Goal: Use online tool/utility: Use online tool/utility

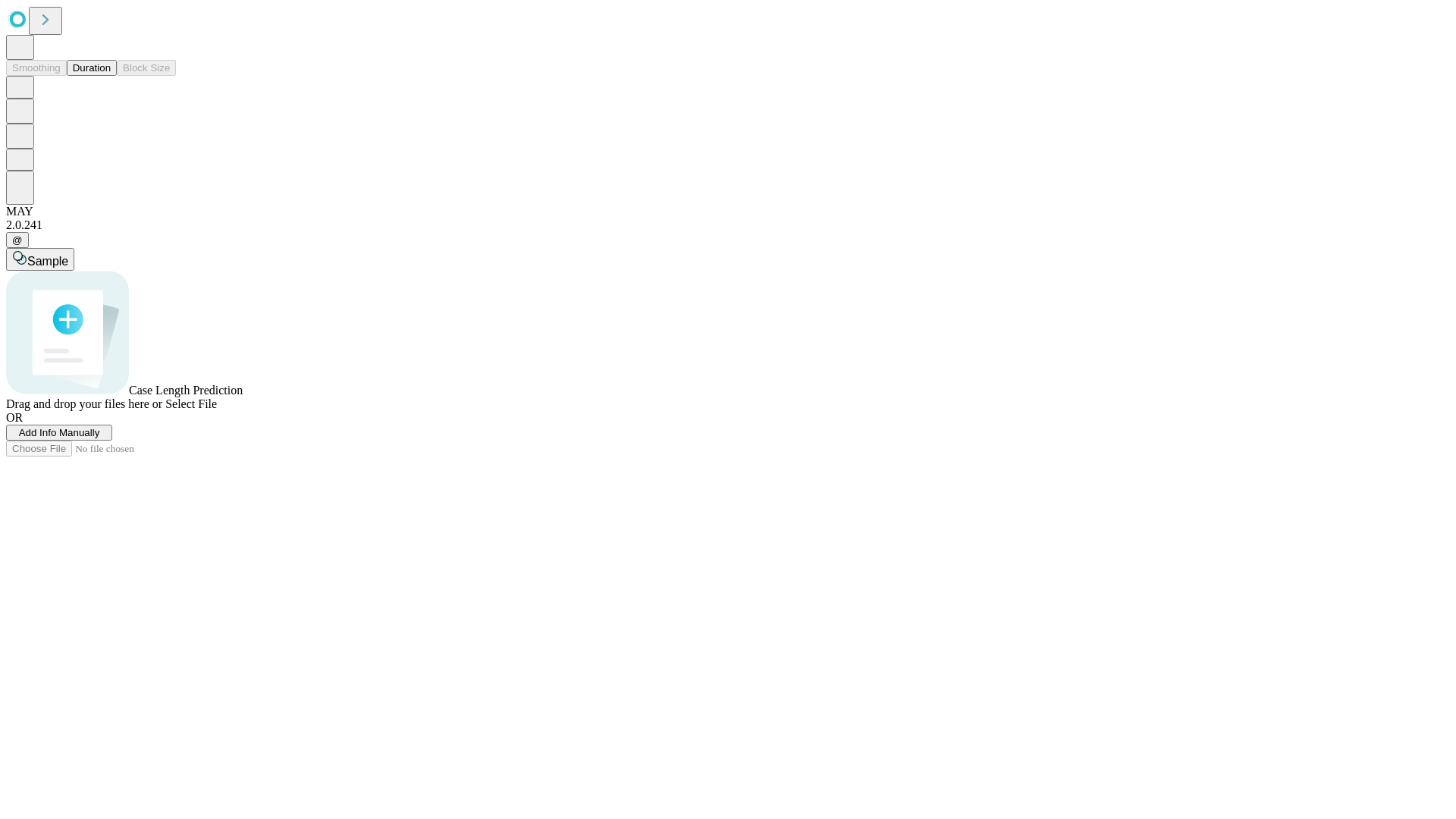
click at [111, 76] on button "Duration" at bounding box center [92, 68] width 50 height 16
click at [68, 255] on span "Sample" at bounding box center [48, 261] width 41 height 13
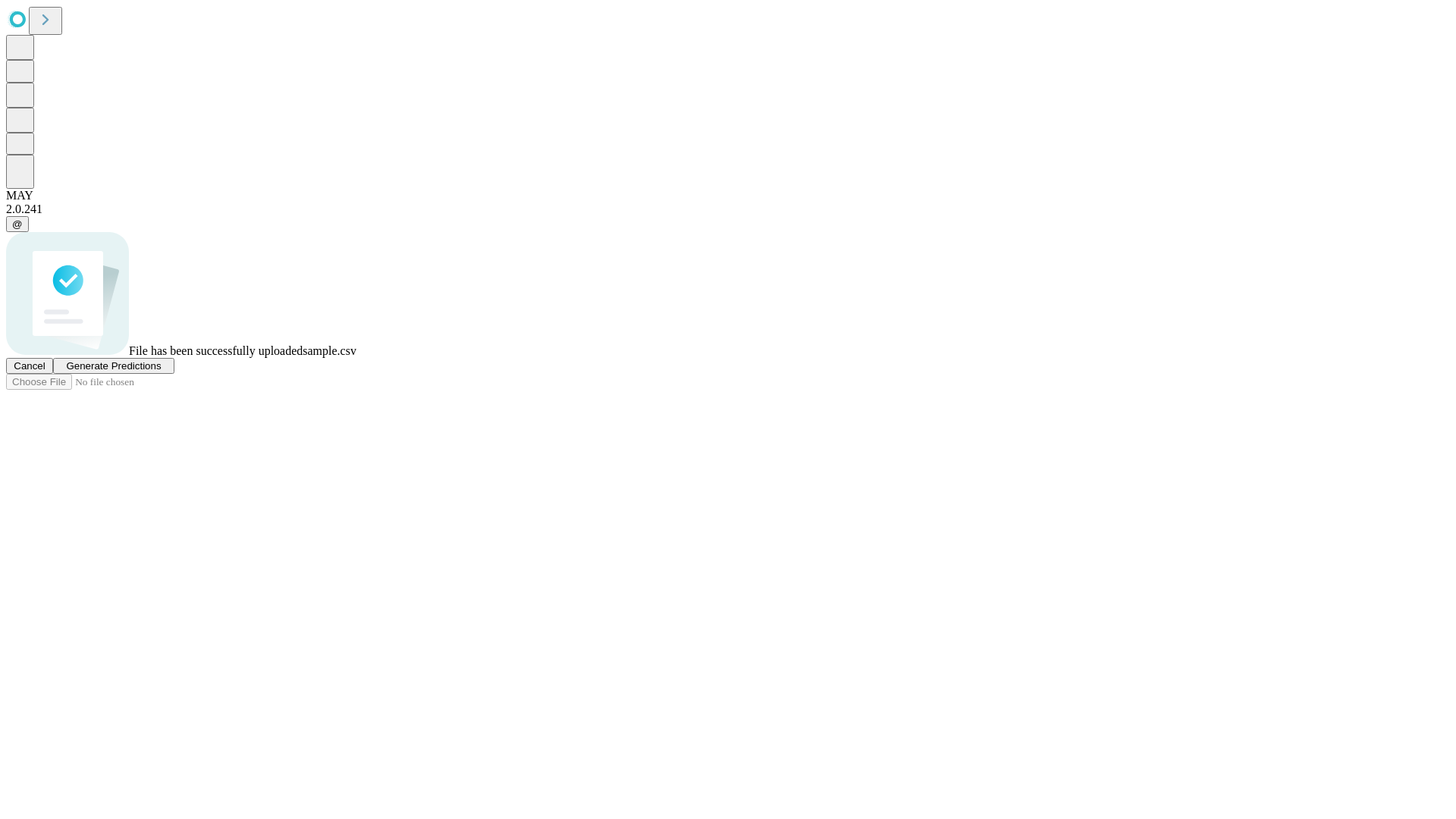
click at [161, 372] on span "Generate Predictions" at bounding box center [113, 366] width 94 height 11
